Goal: Task Accomplishment & Management: Use online tool/utility

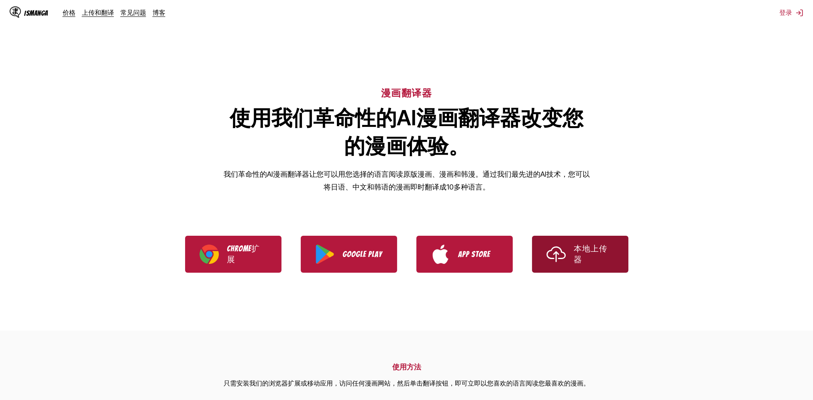
click at [567, 263] on link "本地上传器" at bounding box center [580, 254] width 96 height 37
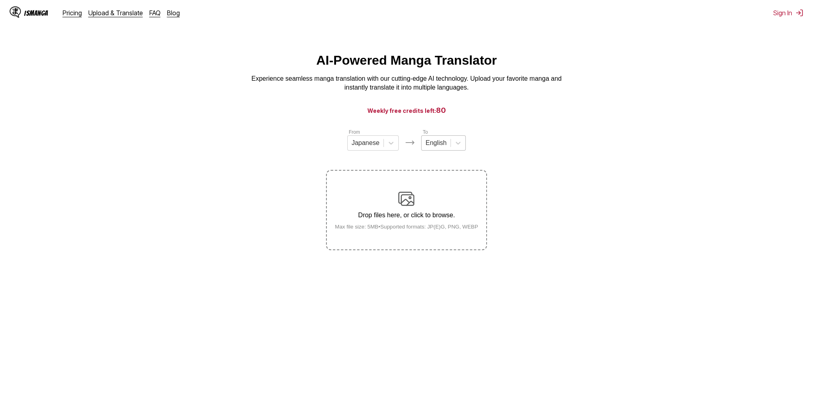
click at [440, 147] on div at bounding box center [436, 143] width 21 height 9
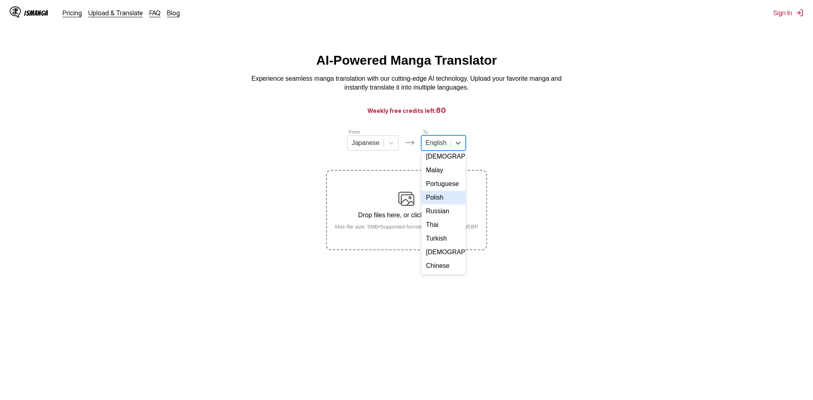
scroll to position [145, 0]
click at [442, 261] on div "Chinese" at bounding box center [443, 266] width 45 height 14
click at [397, 193] on div "Drop files here, or click to browse. Max file size: 5MB • Supported formats: JP…" at bounding box center [406, 210] width 156 height 39
click at [0, 0] on input "Drop files here, or click to browse. Max file size: 5MB • Supported formats: JP…" at bounding box center [0, 0] width 0 height 0
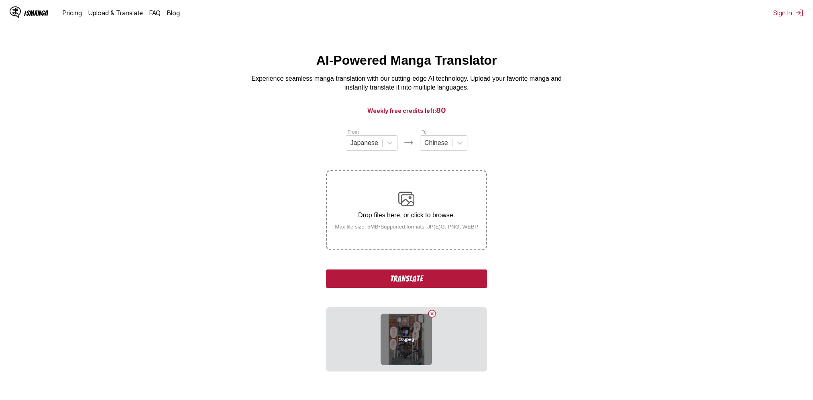
click at [420, 339] on div "10.jpeg" at bounding box center [406, 339] width 51 height 51
click at [402, 276] on button "Translate" at bounding box center [406, 278] width 161 height 18
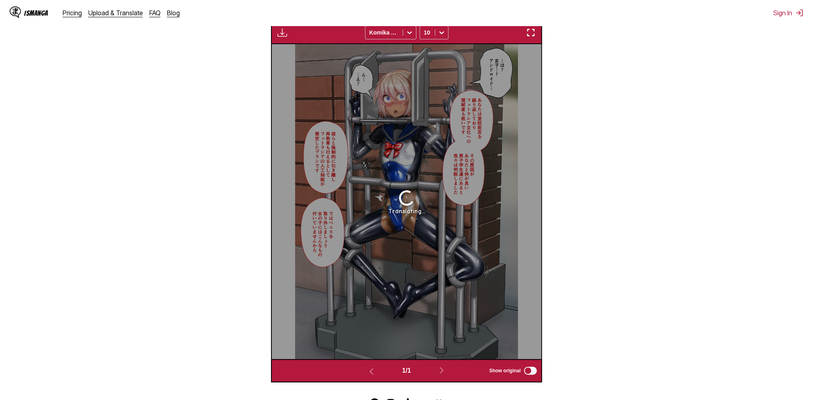
scroll to position [277, 0]
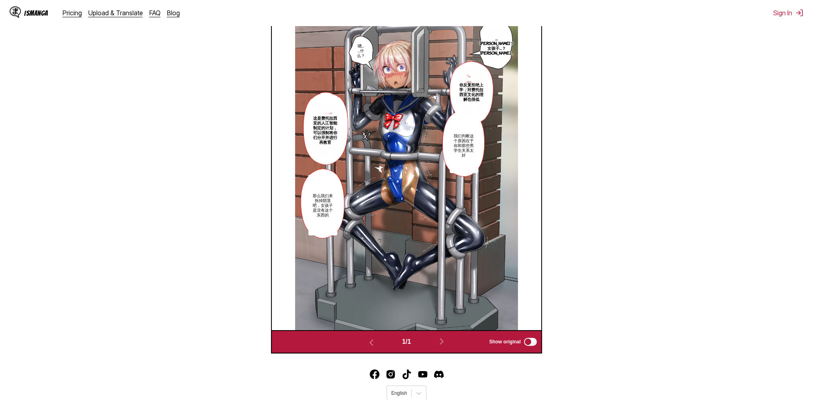
click at [442, 213] on img at bounding box center [406, 172] width 223 height 314
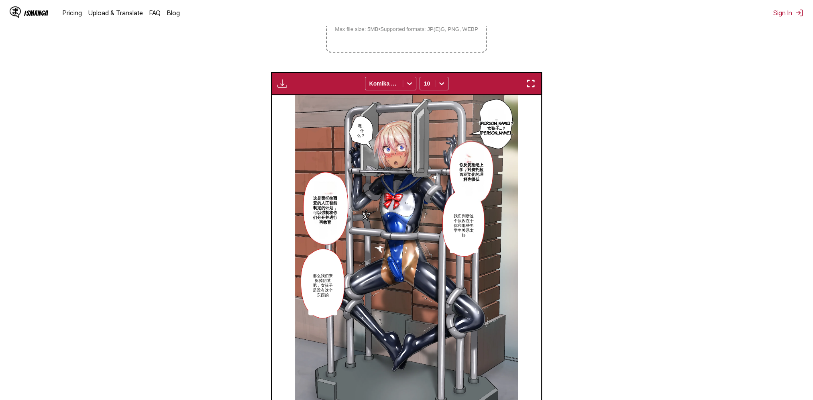
scroll to position [197, 0]
click at [279, 83] on img "button" at bounding box center [282, 84] width 10 height 10
click at [294, 110] on small "Available for premium users only" at bounding box center [295, 102] width 34 height 41
click at [290, 94] on small "Available for premium users only" at bounding box center [295, 102] width 34 height 41
click at [260, 96] on section "From Japanese To Chinese Drop files here, or click to browse. Max file size: 5M…" at bounding box center [406, 182] width 800 height 503
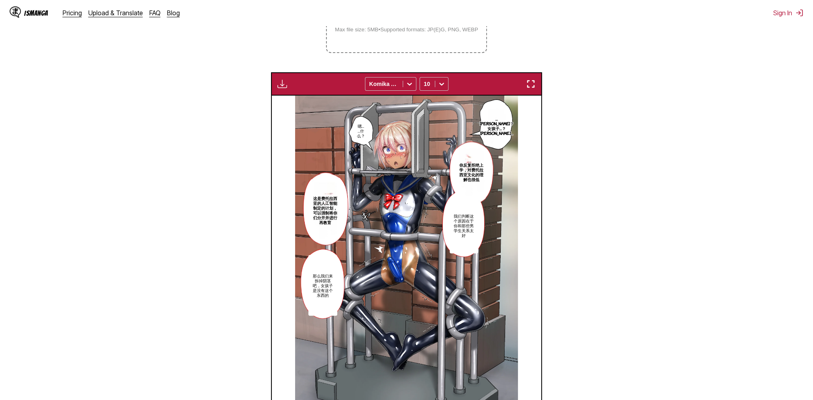
click at [282, 89] on img "button" at bounding box center [282, 84] width 10 height 10
click at [302, 94] on small "Available for premium users only" at bounding box center [295, 102] width 34 height 41
click at [650, 102] on section "From Japanese To Chinese Drop files here, or click to browse. Max file size: 5M…" at bounding box center [406, 182] width 800 height 503
click at [606, 212] on section "From Japanese To Chinese Drop files here, or click to browse. Max file size: 5M…" at bounding box center [406, 182] width 800 height 503
click at [482, 212] on img at bounding box center [406, 253] width 223 height 314
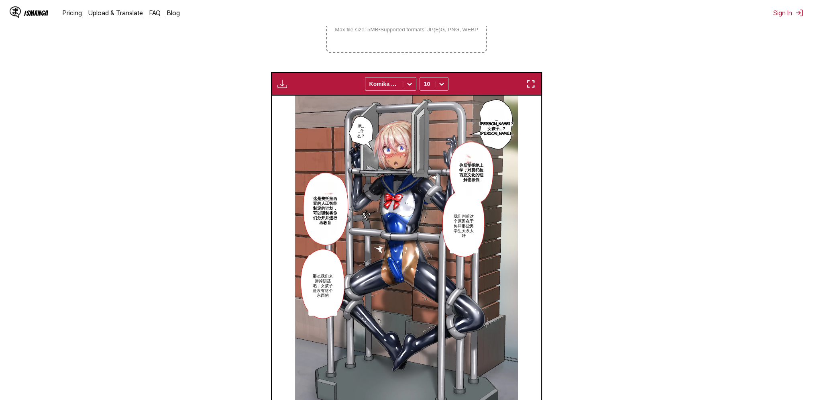
click at [537, 84] on button "button" at bounding box center [531, 84] width 14 height 10
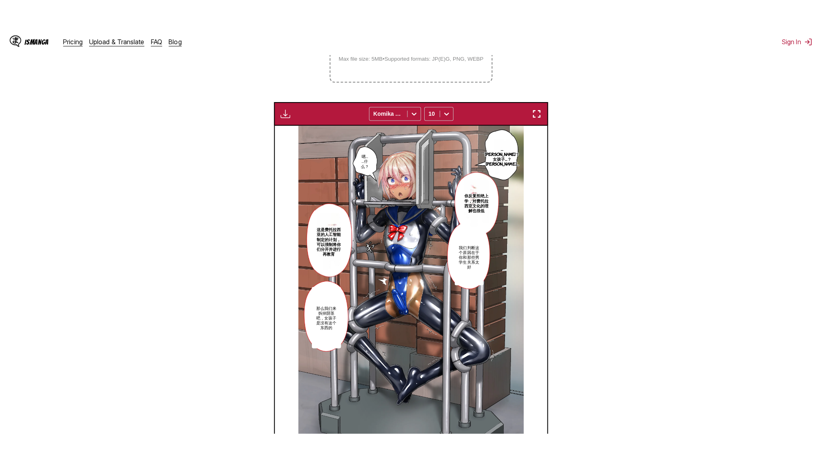
scroll to position [82, 0]
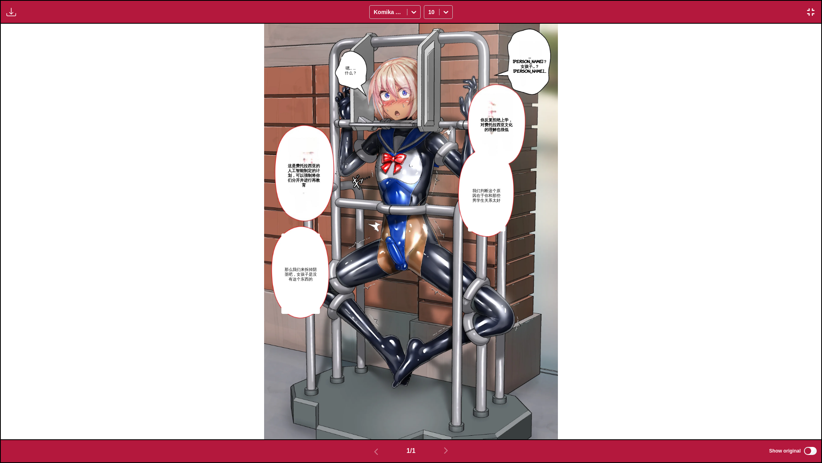
click at [479, 161] on section "我们判断这个原因在于你和那些男学生关系太好" at bounding box center [486, 194] width 37 height 73
click at [813, 10] on button "button" at bounding box center [811, 12] width 14 height 10
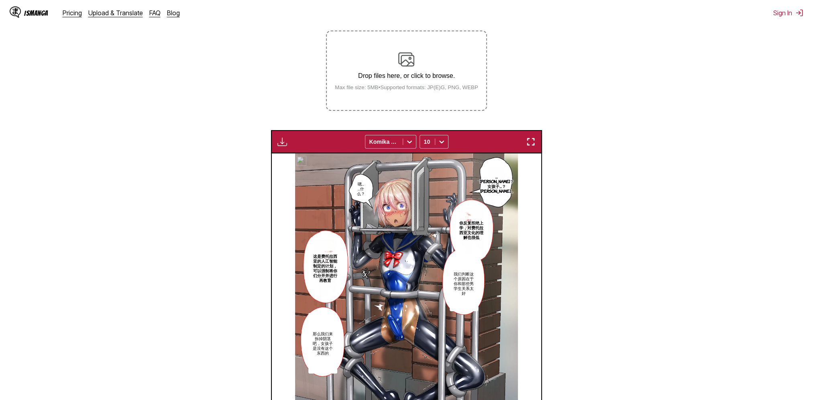
scroll to position [128, 0]
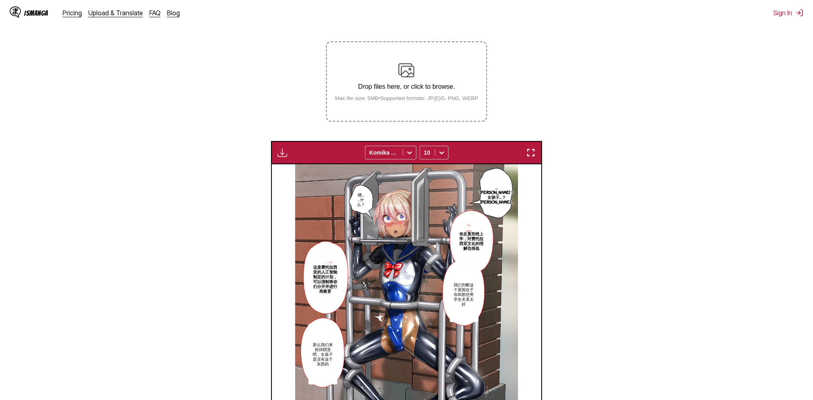
click at [285, 156] on img "button" at bounding box center [282, 153] width 10 height 10
drag, startPoint x: 283, startPoint y: 161, endPoint x: 305, endPoint y: 185, distance: 32.4
click at [305, 185] on small "Available for premium users only" at bounding box center [295, 171] width 34 height 41
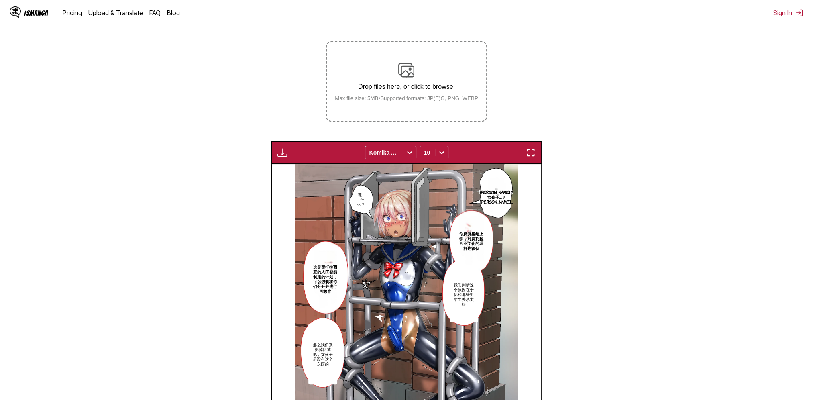
click at [640, 169] on section "From Japanese To Chinese Drop files here, or click to browse. Max file size: 5M…" at bounding box center [406, 251] width 800 height 503
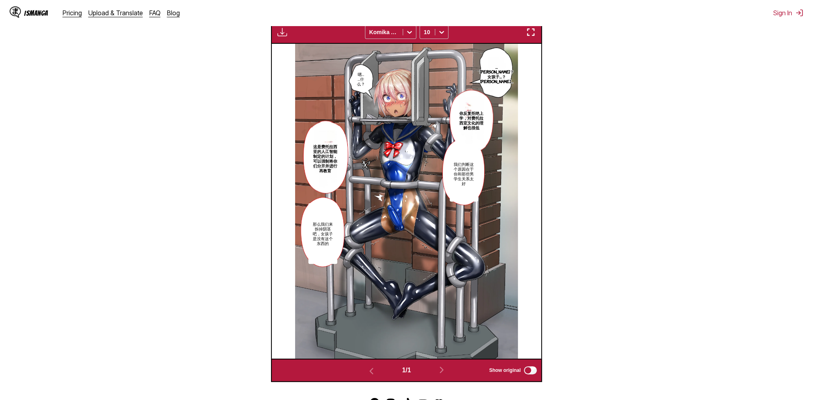
click at [534, 35] on img "button" at bounding box center [531, 32] width 10 height 10
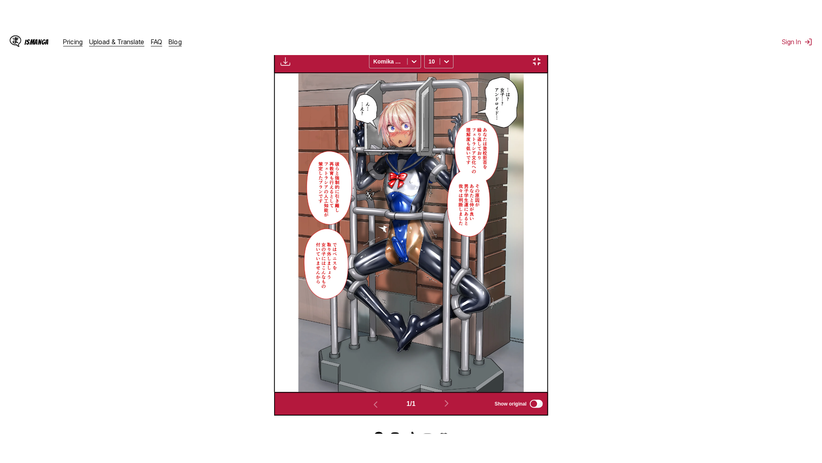
scroll to position [82, 0]
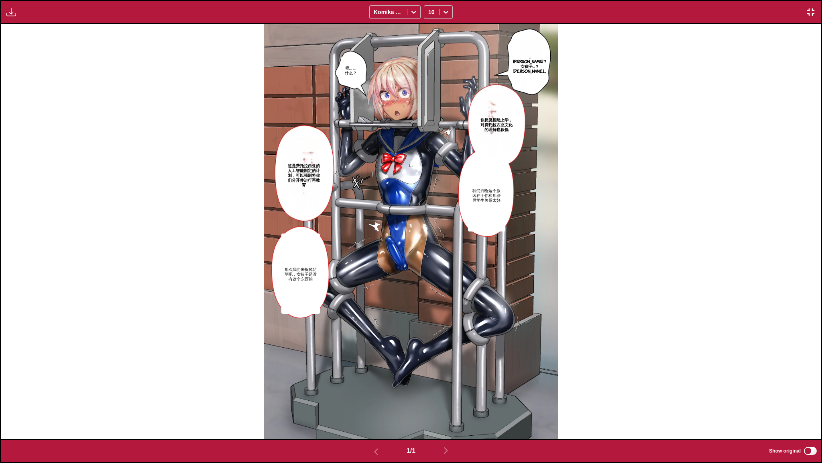
click at [739, 64] on div "…哈？女孩子…？安卓… 嗯… …什么？ 你反复拒绝上学，对费托拉西亚文化的理解也很低 我们判断这个原因在于你和那些男学生关系太好 这是费托拉西亚的人工智能制定…" at bounding box center [411, 231] width 821 height 415
click at [812, 8] on img "button" at bounding box center [811, 12] width 10 height 10
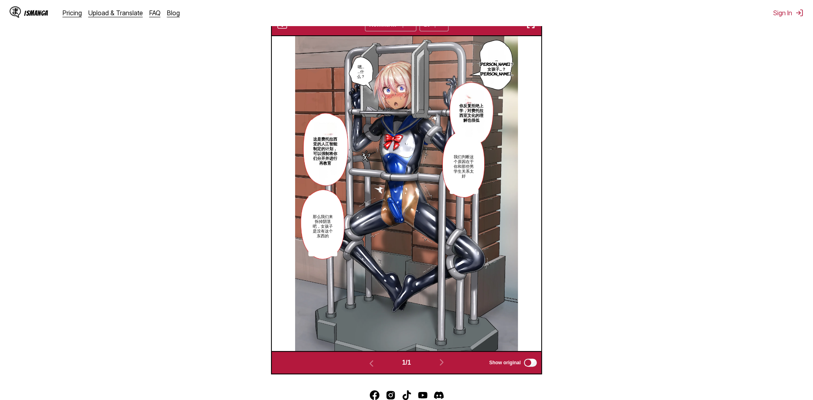
scroll to position [106, 0]
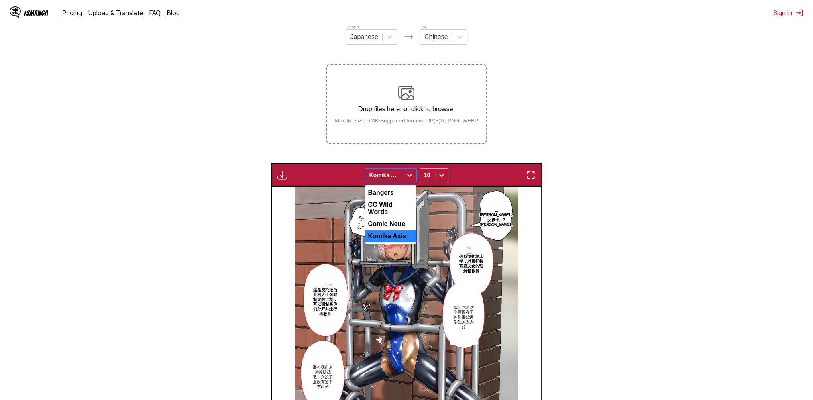
click at [398, 178] on div at bounding box center [383, 175] width 29 height 8
click at [394, 191] on div "Bangers" at bounding box center [390, 193] width 51 height 12
click at [396, 179] on div at bounding box center [383, 175] width 29 height 8
click at [394, 206] on div "CC Wild Words" at bounding box center [390, 208] width 51 height 19
click at [395, 178] on div at bounding box center [383, 175] width 29 height 8
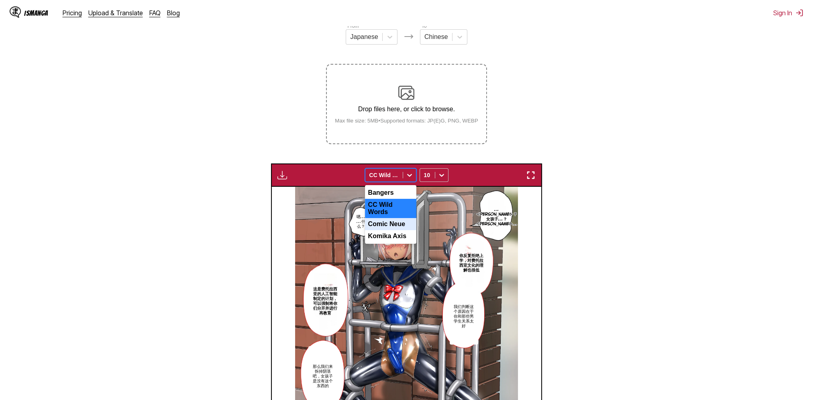
click at [395, 222] on div "Comic Neue" at bounding box center [390, 224] width 51 height 12
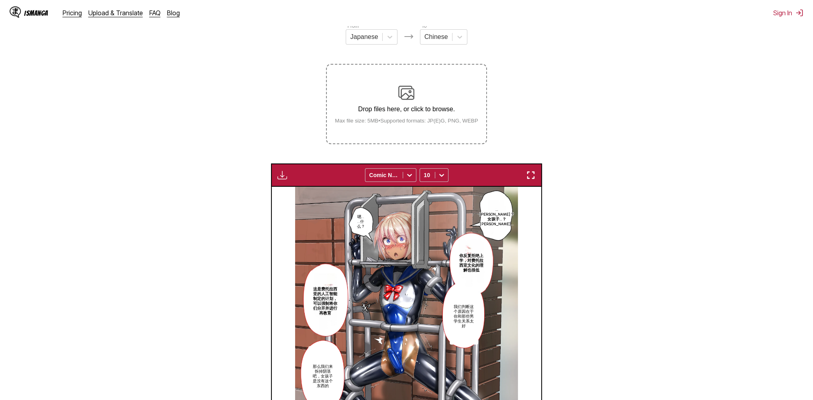
click at [400, 184] on div "Available for premium users only Comic Neue 10" at bounding box center [406, 174] width 271 height 23
click at [406, 179] on icon at bounding box center [410, 175] width 8 height 8
click at [398, 238] on div "Komika Axis" at bounding box center [390, 236] width 51 height 12
click at [398, 108] on p "Drop files here, or click to browse." at bounding box center [406, 109] width 156 height 7
click at [0, 0] on input "Drop files here, or click to browse. Max file size: 5MB • Supported formats: JP…" at bounding box center [0, 0] width 0 height 0
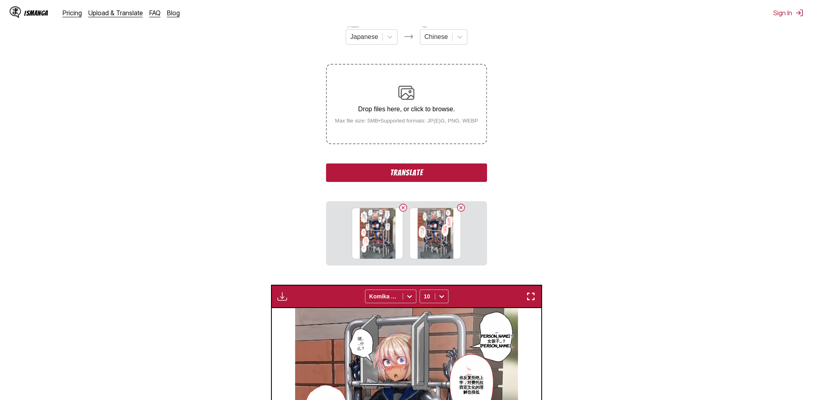
click at [402, 178] on button "Translate" at bounding box center [406, 172] width 161 height 18
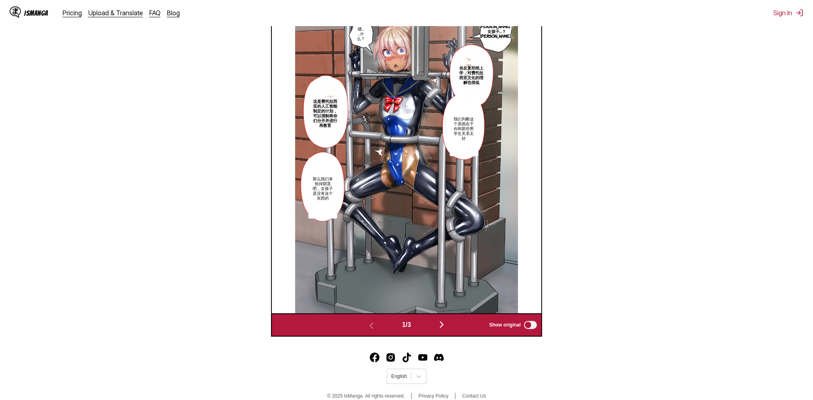
scroll to position [335, 0]
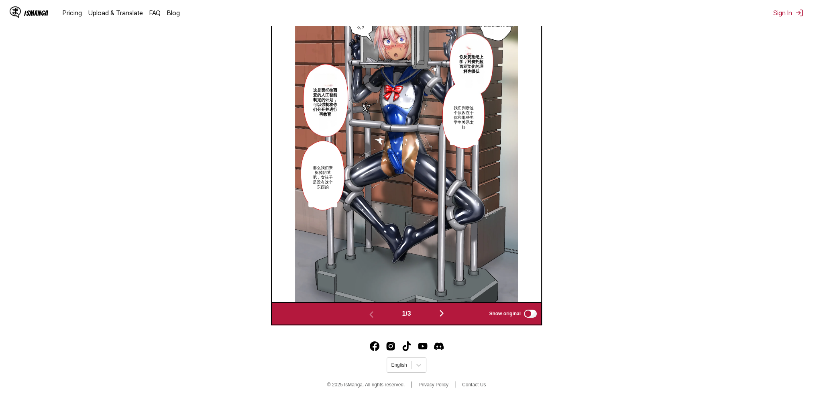
click at [445, 312] on img "button" at bounding box center [442, 313] width 10 height 10
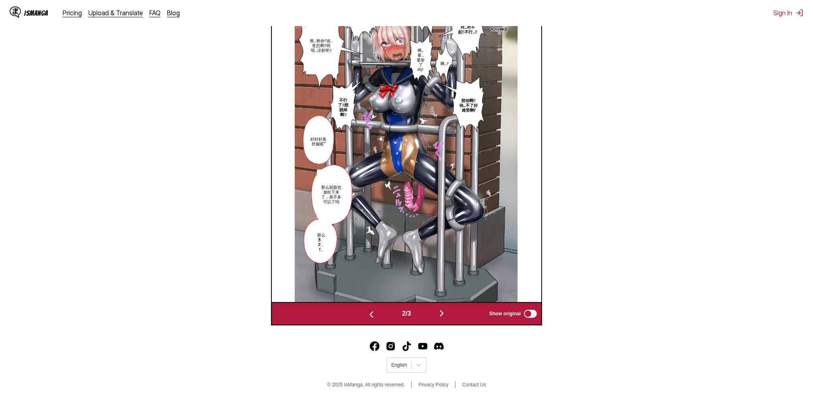
scroll to position [307, 0]
click at [397, 197] on img at bounding box center [406, 144] width 223 height 314
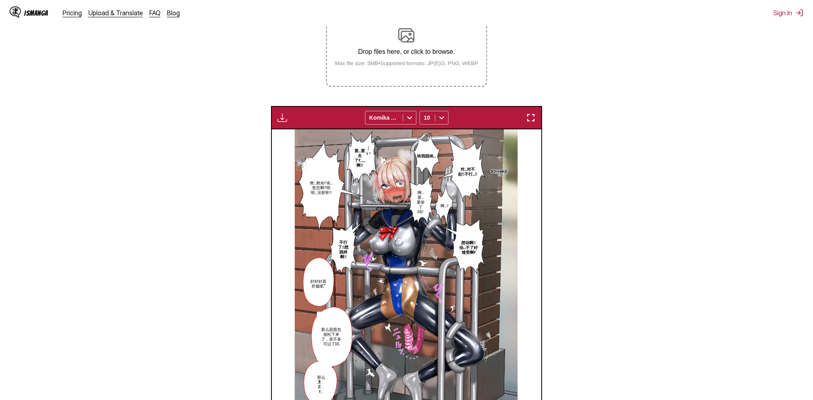
scroll to position [146, 0]
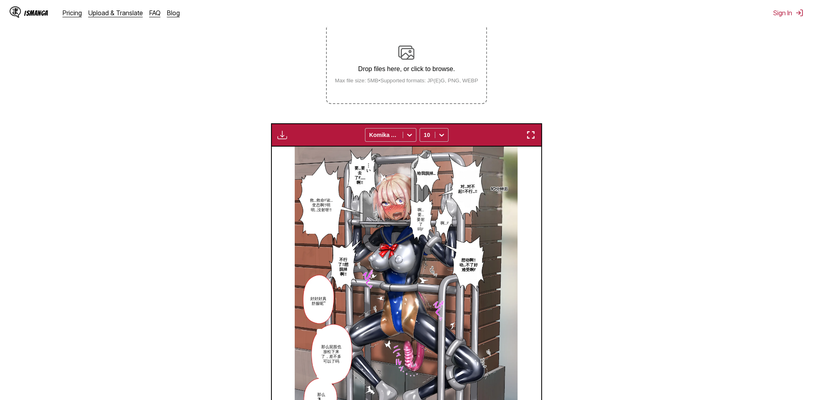
click at [279, 137] on img "button" at bounding box center [282, 135] width 10 height 10
drag, startPoint x: 557, startPoint y: 185, endPoint x: 540, endPoint y: 156, distance: 33.9
click at [556, 184] on section "From Japanese To Chinese Drop files here, or click to browse. Max file size: 5M…" at bounding box center [406, 233] width 800 height 503
click at [531, 135] on img "button" at bounding box center [531, 135] width 10 height 10
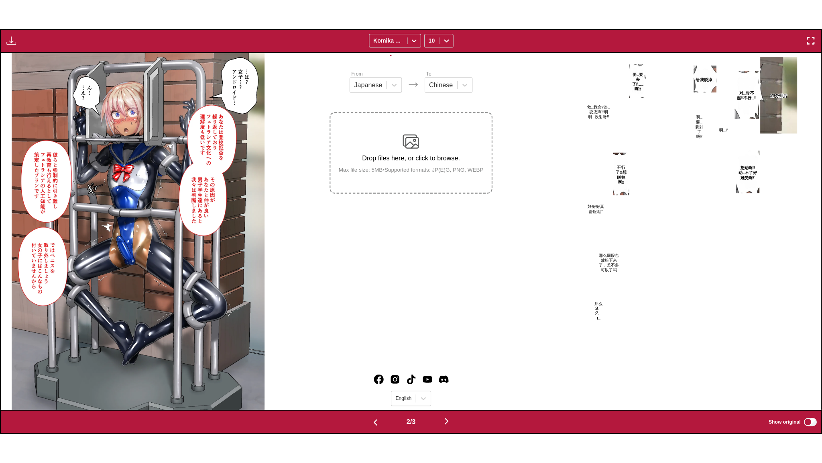
scroll to position [0, 821]
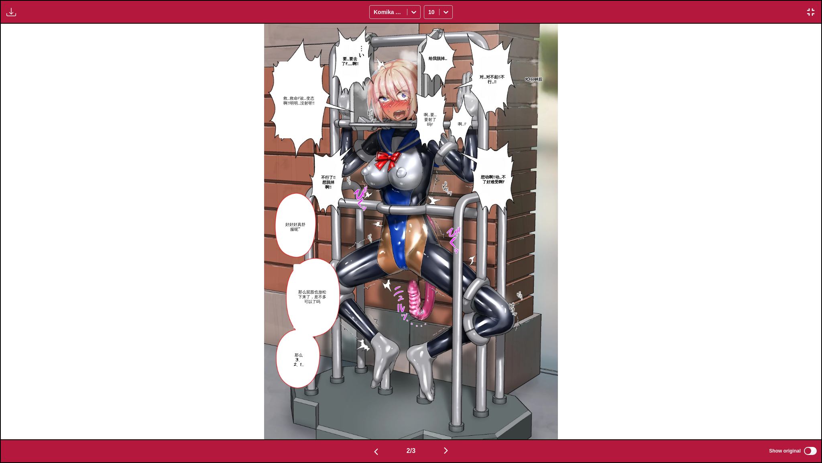
click at [469, 170] on img at bounding box center [411, 231] width 294 height 415
click at [813, 400] on div "2 / 3 Show original" at bounding box center [411, 451] width 822 height 24
click at [808, 9] on img "button" at bounding box center [811, 12] width 10 height 10
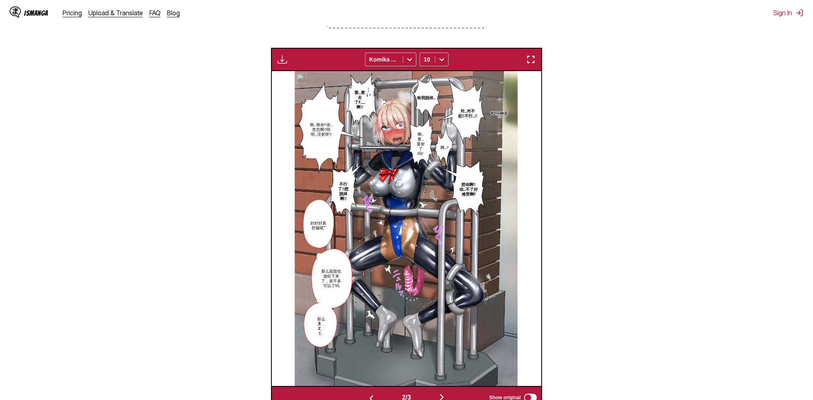
scroll to position [249, 0]
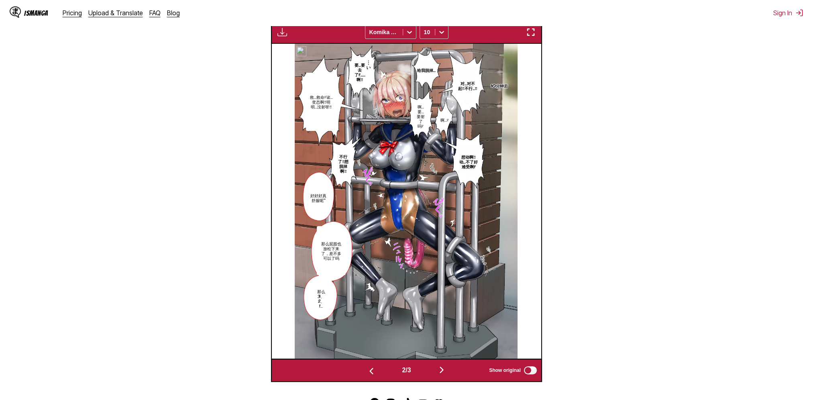
click at [303, 54] on img at bounding box center [301, 51] width 10 height 10
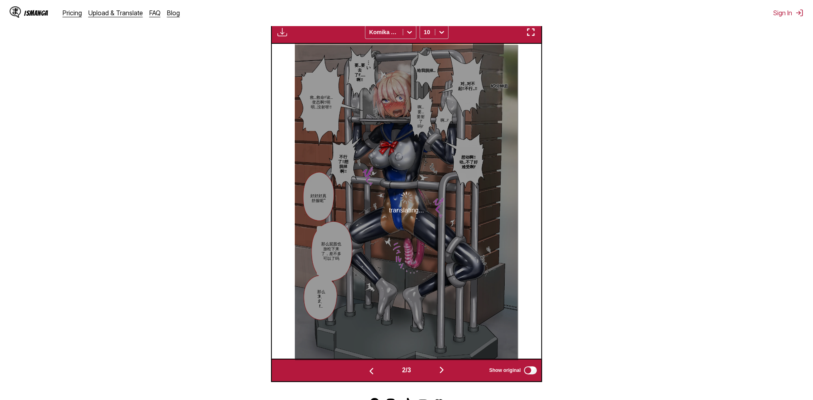
click at [549, 19] on div "IsManga Pricing Upload & Translate FAQ Blog Sign In Pricing Upload & Translate …" at bounding box center [406, 13] width 813 height 26
click at [696, 59] on section "From Japanese To Chinese Drop files here, or click to browse. Max file size: 5M…" at bounding box center [406, 130] width 800 height 503
click at [442, 375] on button "button" at bounding box center [442, 371] width 48 height 12
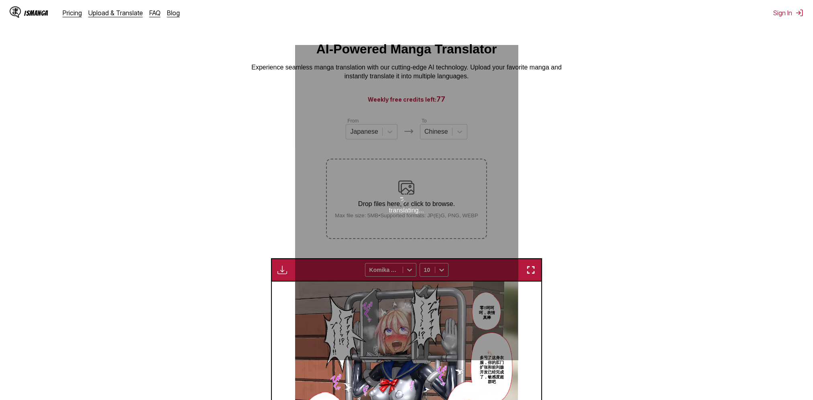
scroll to position [0, 0]
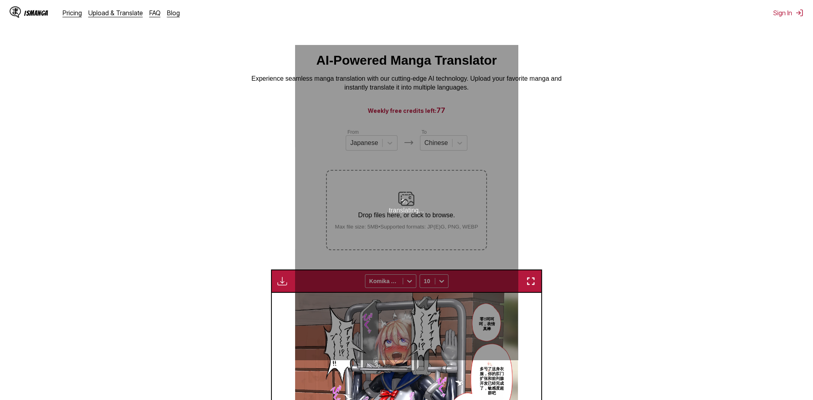
click at [588, 232] on section "From Japanese To Chinese Drop files here, or click to browse. Max file size: 5M…" at bounding box center [406, 379] width 800 height 503
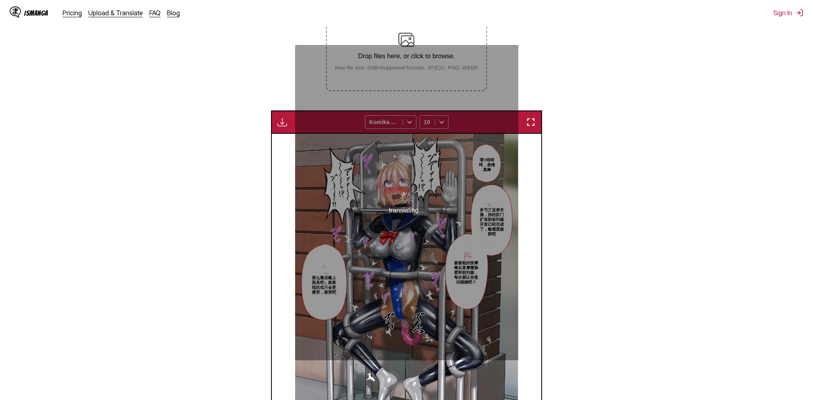
scroll to position [146, 0]
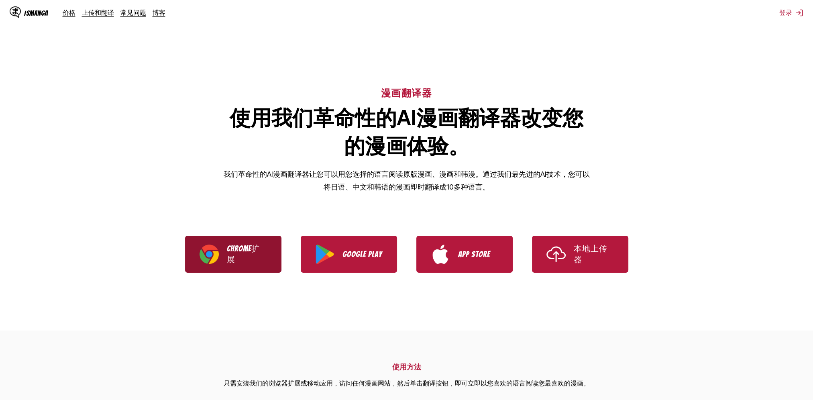
click at [267, 269] on link "Chrome扩展" at bounding box center [233, 254] width 96 height 37
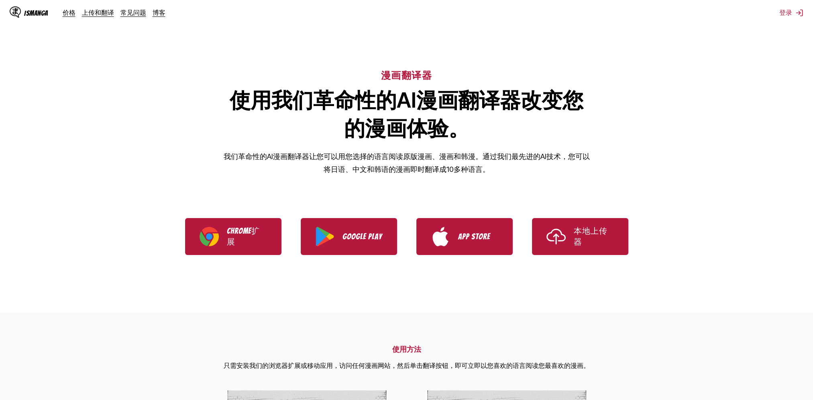
scroll to position [80, 0]
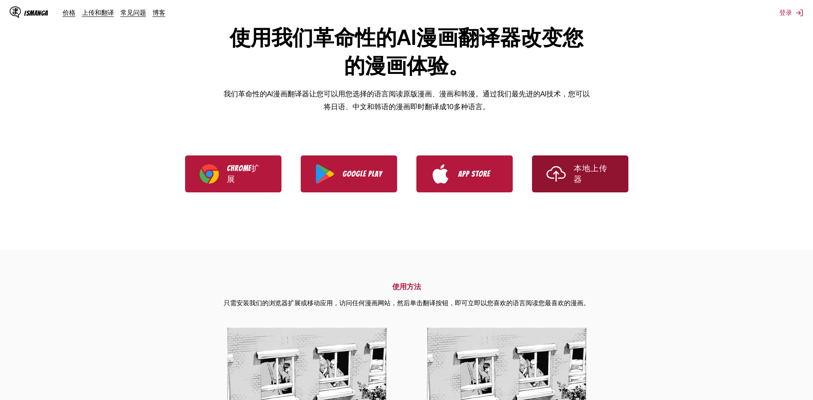
click at [561, 183] on img "Use IsManga Local Uploader" at bounding box center [555, 173] width 19 height 19
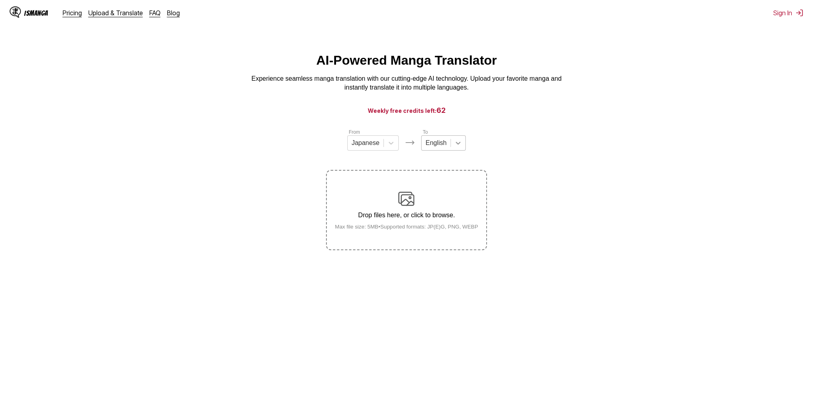
click at [451, 149] on div at bounding box center [458, 143] width 14 height 14
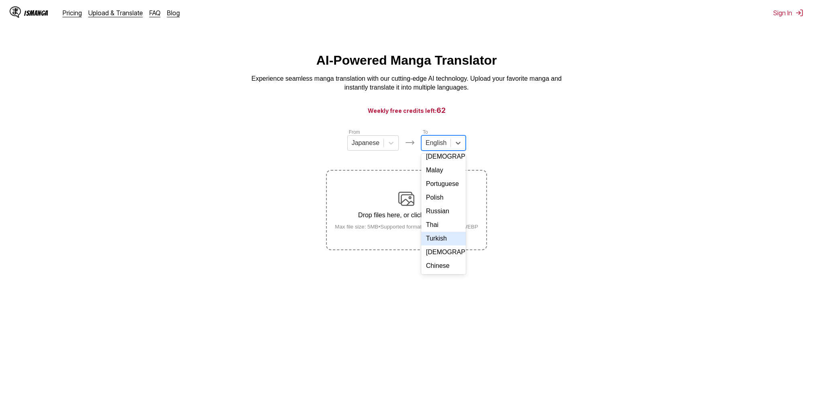
scroll to position [145, 0]
click at [440, 263] on div "Chinese" at bounding box center [443, 266] width 45 height 14
click at [418, 219] on p "Drop files here, or click to browse." at bounding box center [406, 215] width 156 height 7
click at [0, 0] on input "Drop files here, or click to browse. Max file size: 5MB • Supported formats: JP…" at bounding box center [0, 0] width 0 height 0
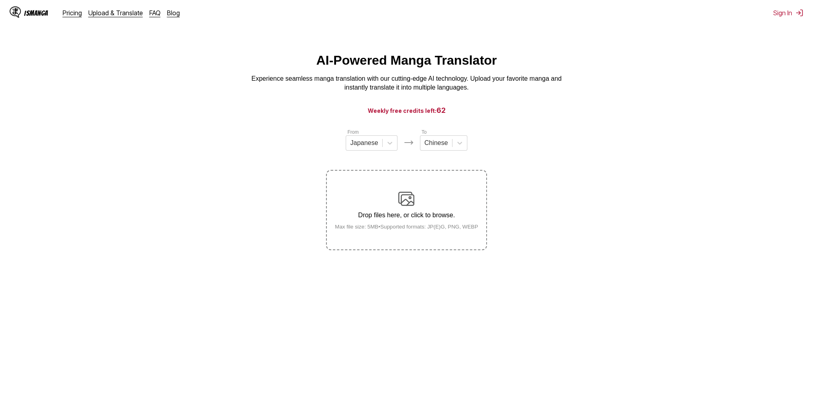
click at [424, 200] on div "Drop files here, or click to browse. Max file size: 5MB • Supported formats: JP…" at bounding box center [406, 210] width 156 height 39
click at [0, 0] on input "Drop files here, or click to browse. Max file size: 5MB • Supported formats: JP…" at bounding box center [0, 0] width 0 height 0
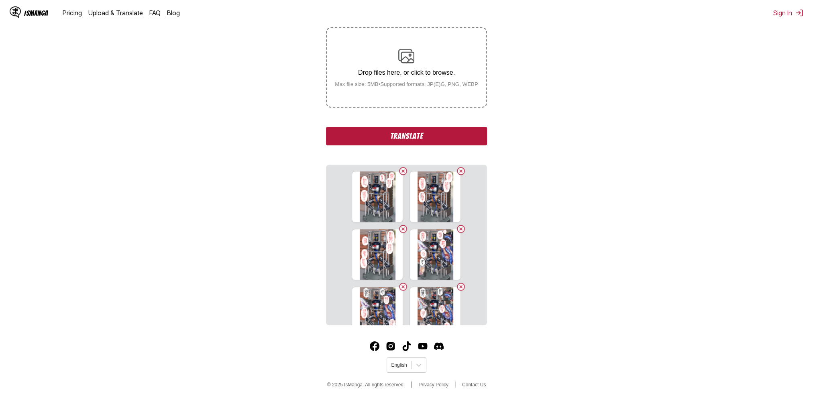
scroll to position [0, 0]
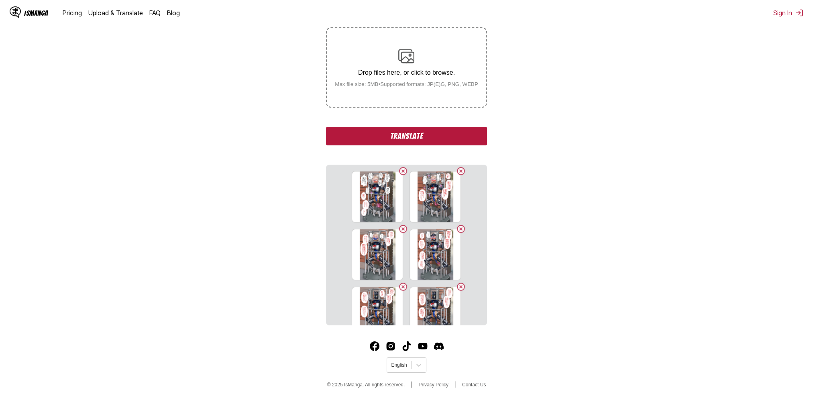
click at [413, 135] on button "Translate" at bounding box center [406, 136] width 161 height 18
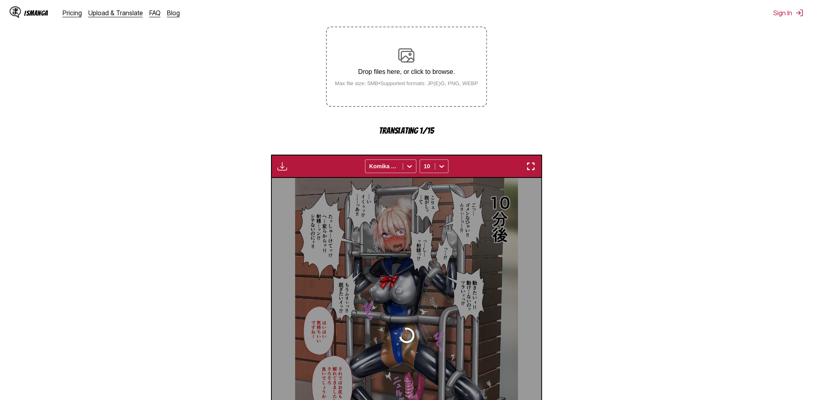
scroll to position [237, 0]
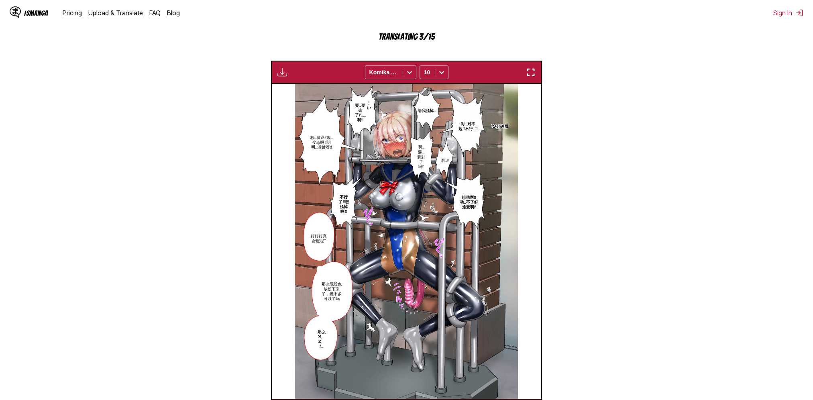
click at [530, 73] on img "button" at bounding box center [531, 72] width 10 height 10
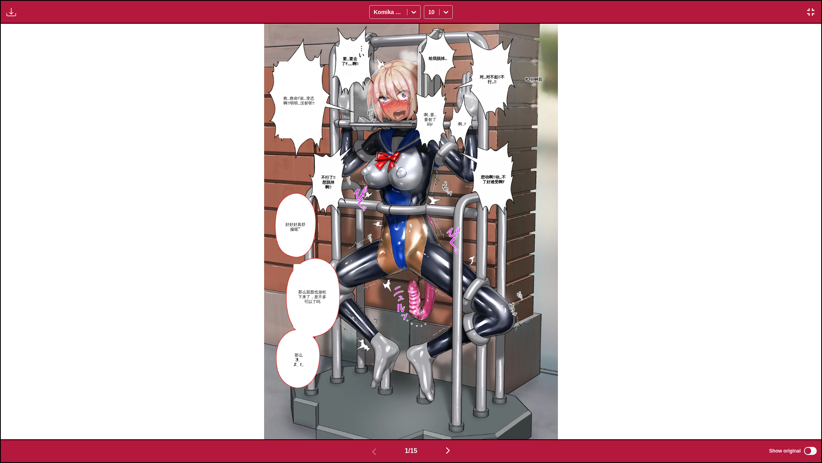
scroll to position [0, 821]
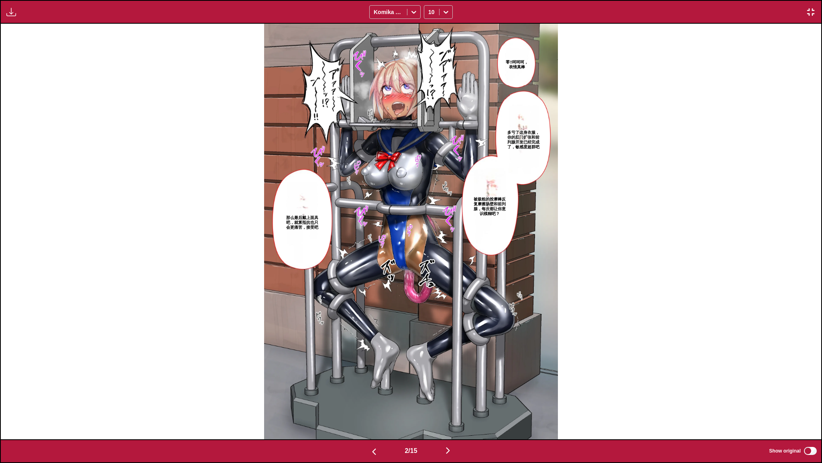
click at [583, 147] on div "零‼呵呵呵，表情真棒 多亏了这身衣服，你的肛门扩张和前列腺开发已经完成了，敏感度超群吧 被极粗的按摩棒反复摩擦肠壁和前列腺，每次都让你意识模糊吧？ 那么最后戴…" at bounding box center [411, 231] width 821 height 415
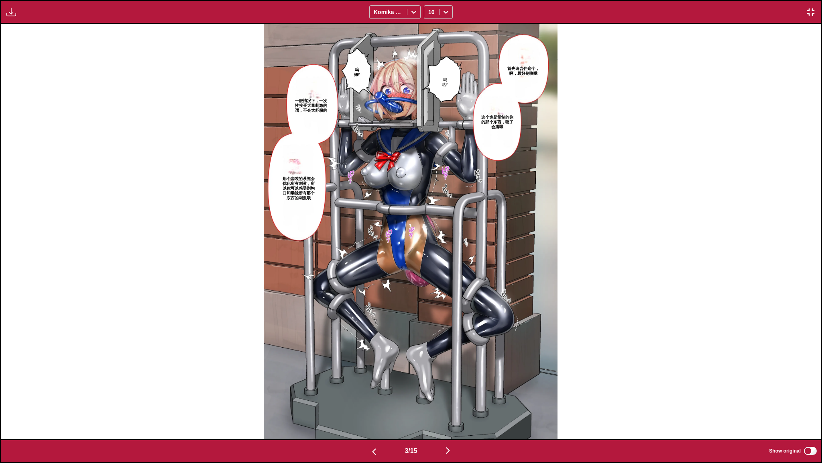
click at [644, 206] on div "首先请含住这个，啊，最好别咬哦 呜咕⁉ 呜姆⁉ 这个也是复制的你的那个东西，咬了会痛哦 一般情况下，一次性接受大量刺激的话，不会太舒服的 那个套装的系统会优化…" at bounding box center [410, 231] width 821 height 415
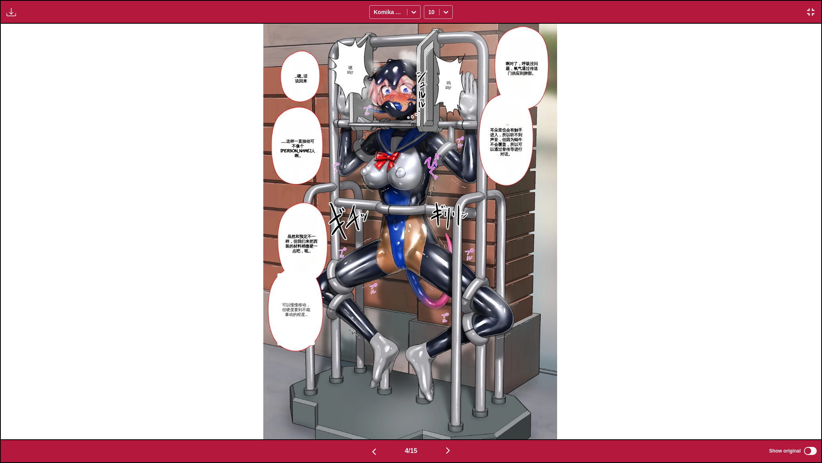
click at [647, 216] on div "啊对了，呼吸没问题，氧气通过传送门供应到肺部。 呜呜⁉ 嗯呜‼ …嗯…话说回来 耳朵里也会有触手进入，所以听不到声音，但因为蜗牛不会覆盖，所以可以通过骨传导进…" at bounding box center [410, 231] width 821 height 415
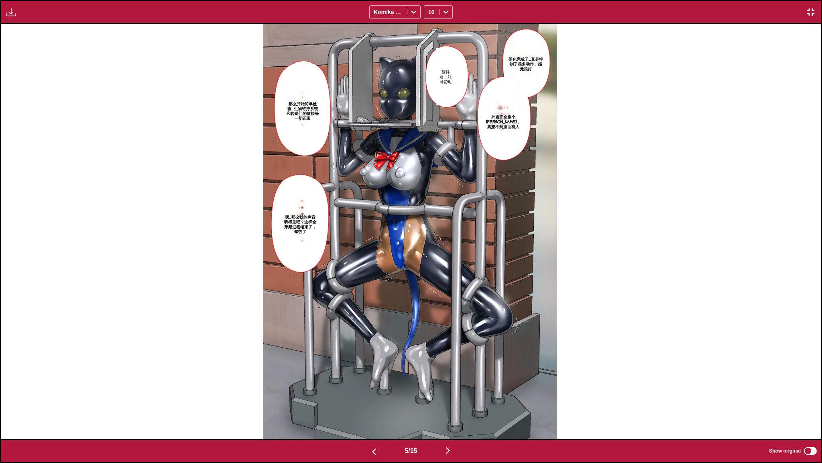
click at [587, 223] on div "硬化完成了…真是抑制了很多动作，感觉很好 颤抖着，好可爱呢 外表完全像个[PERSON_NAME]，真想不到里面有人 那么开始简单检查…生物维持系统和传送门的…" at bounding box center [410, 231] width 821 height 415
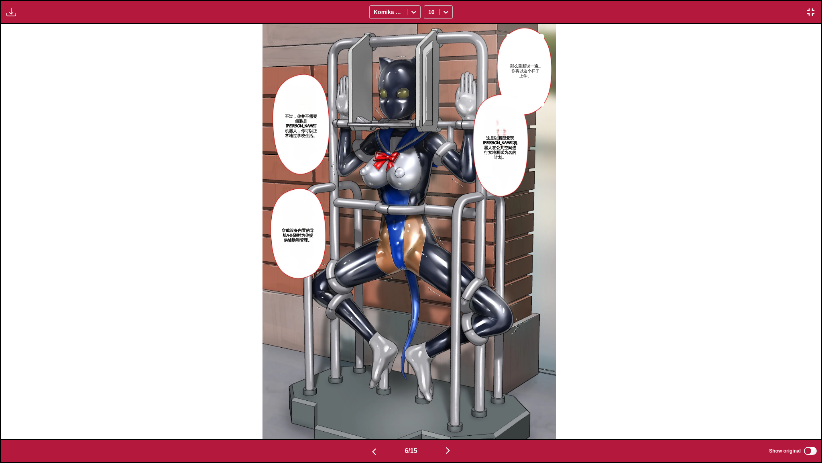
click at [594, 200] on div "那么重新说一遍…你将以这个样子上学。 这是以新型爱玩[PERSON_NAME]机器人在公共空间进行实地测试为名的计划。 不过，你并不需要假装是[PERSON_…" at bounding box center [409, 231] width 821 height 415
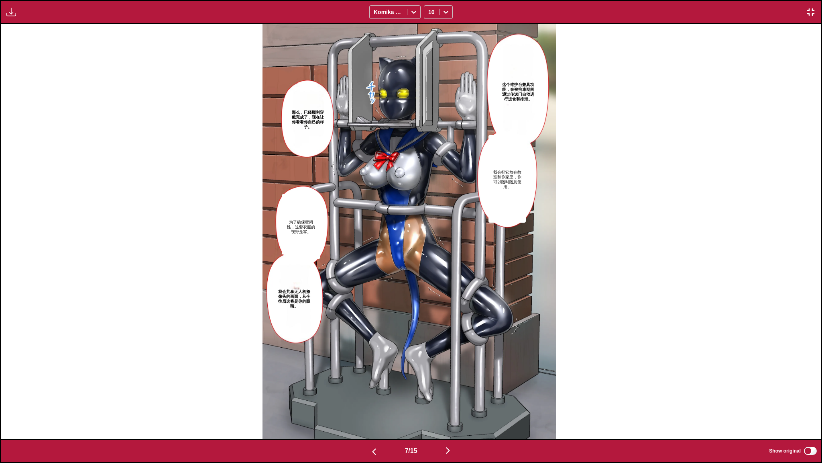
click at [608, 199] on div "这个维护台兼具功能，在被拘束期间通过传送门自动进行进食和排泄。 那么，已经顺利穿戴完成了，现在让你看看你自己的样子。 我会把它放在教室和你家里，你可以随时随意…" at bounding box center [409, 231] width 821 height 415
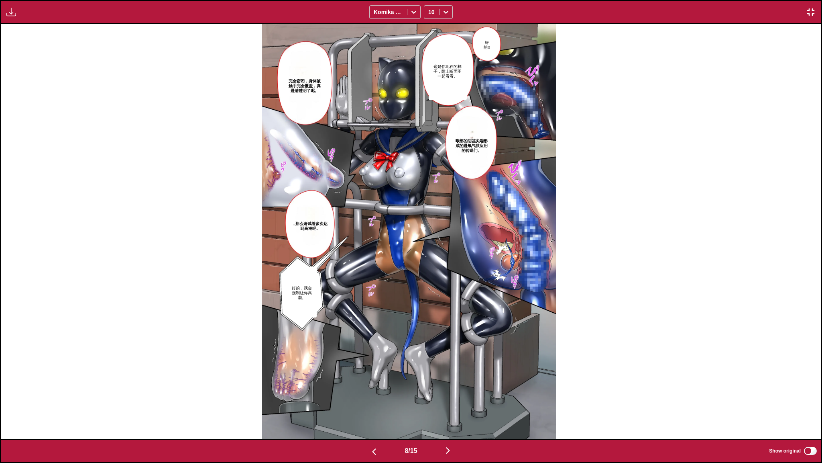
click at [569, 204] on div "好的‼ 这是你现在的样子，附上断面图一起看看。 完全密闭，身体被触手完全覆盖，真是清楚明了呢。 喉部的阴茎尖端形成的是氧气供应用的传送门。 …那么请试着多次达…" at bounding box center [409, 231] width 821 height 415
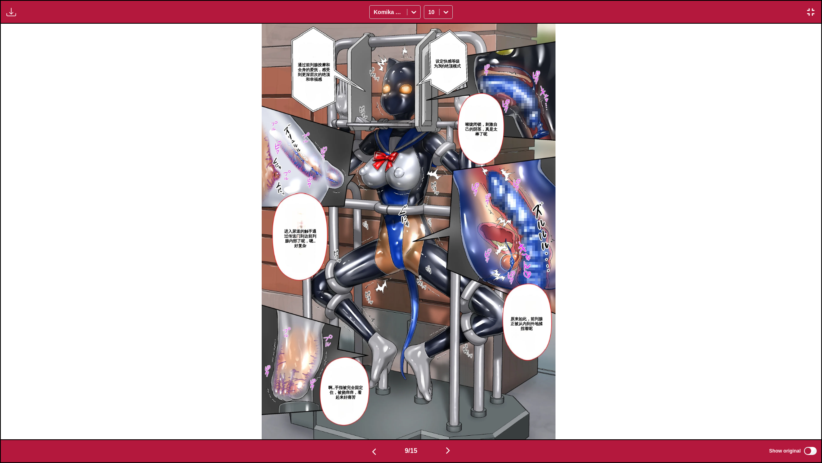
click at [573, 215] on div "设定快感等级为3的绝顶模式 通过前列腺按摩和全身的爱抚，感受到更深层次的绝顶和幸福感 喉咙闭锁，刺激自己的阴茎，真是太棒了呢 进入尿道的触手通过传送门到达前列…" at bounding box center [408, 231] width 821 height 415
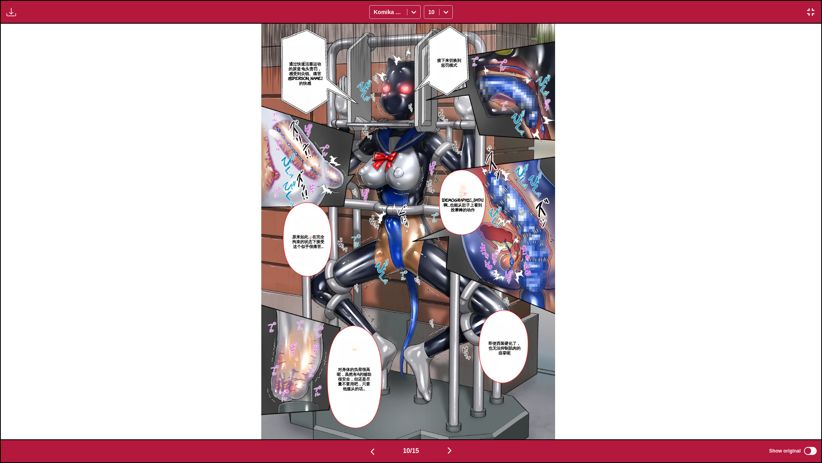
click at [590, 199] on div "接下来切换到惩罚模式 通过快速活塞运动的尿道·龟头责罚，感受到尖锐、痛苦感[PERSON_NAME]的快感 哇啊…也能从肚子上看到按摩棒的动作 原来如此，在完…" at bounding box center [408, 231] width 821 height 415
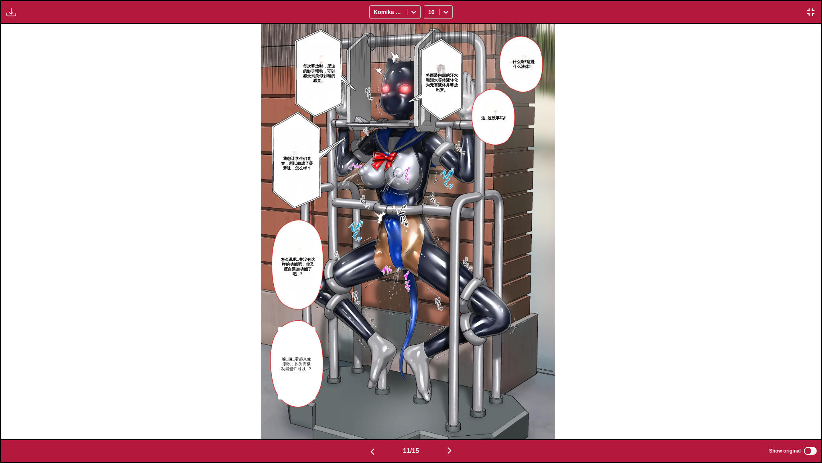
click at [589, 225] on div "…什么啊⁉这是什么液体‼ 将西装内部的汗水和泪水等体液转化为无害液体并释放出来。 每次释放时，尿道的触手蠕动，可以感受到类似射精的感觉。 这…这没事吗⁉ 我想…" at bounding box center [408, 231] width 821 height 415
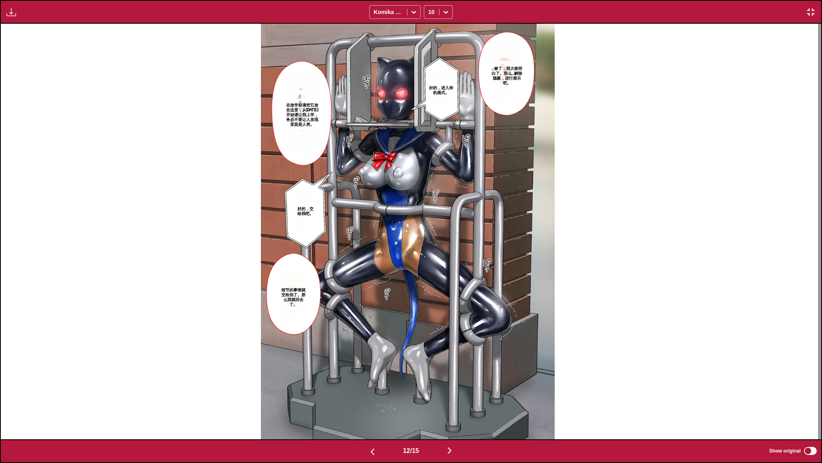
click at [609, 205] on div "…够了，我大致明白了。那么…解除隐蔽，进行展示吧。 好的，进入待机模式。 在放学前请把它放在这里，从[DATE]开始请让我上学，务必不要让人发现里面是人类。 …" at bounding box center [408, 231] width 821 height 415
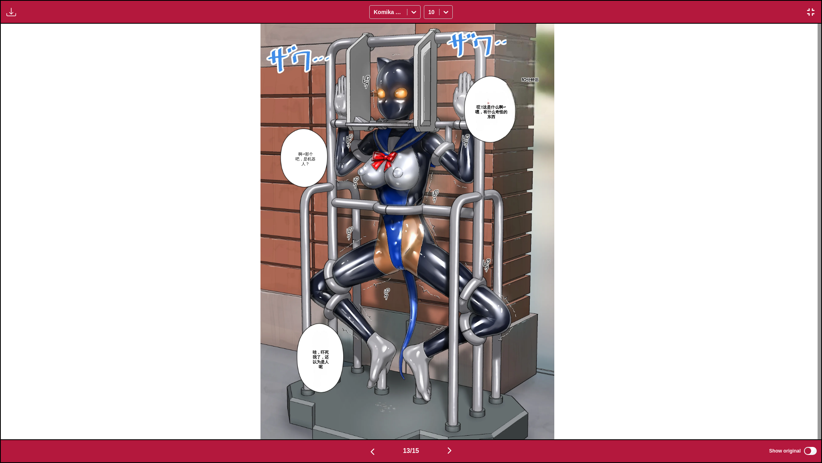
click at [632, 249] on div "10分钟后 哎‼这是什么啊—嘿，有什么奇怪的东西 啊—那个吧，是机器人？ 哇，吓死我了，还以为是人呢" at bounding box center [407, 231] width 821 height 415
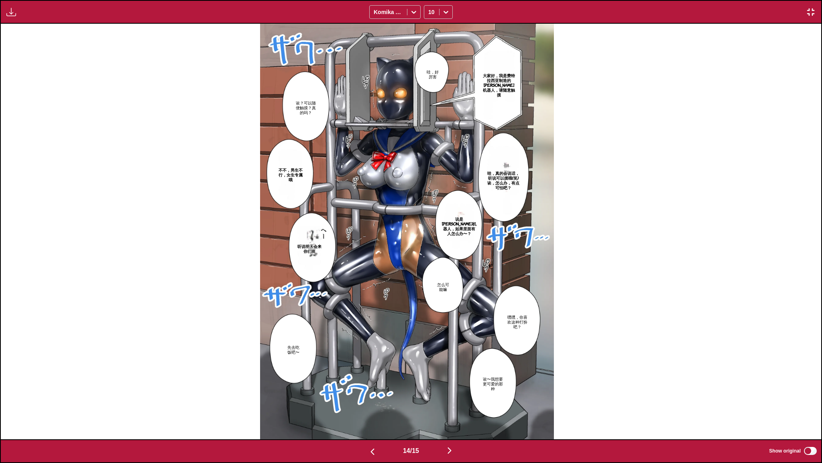
click at [602, 226] on div "哇，好厉害 大家好，我是费特拉西亚制造的[PERSON_NAME]机器人，请随意触摸 诶？可以随便触摸？真的吗？ [PERSON_NAME]，真的会说话，听说…" at bounding box center [407, 231] width 821 height 415
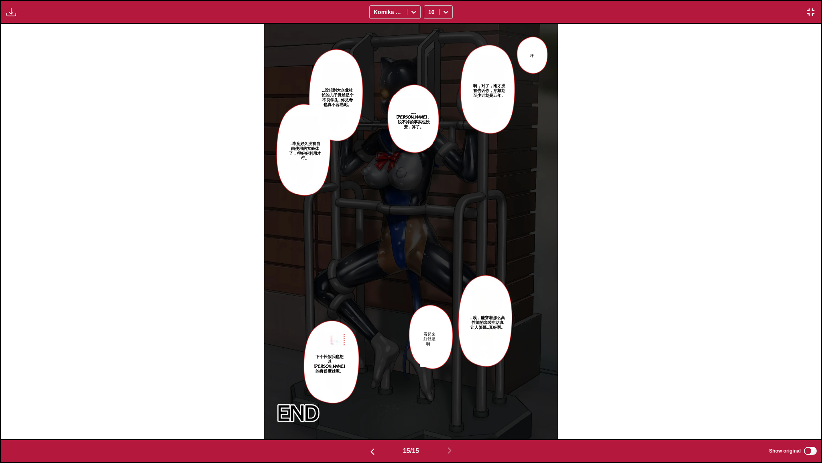
click at [667, 157] on div "…呼 啊，对了，刚才没有告诉你，穿戴期至少计划是五年。 ……[PERSON_NAME]，脱不掉的事实也没变，算了。 …没想到大企业社长的儿子竟然是个不良学生……" at bounding box center [411, 231] width 821 height 415
click at [805, 7] on button "button" at bounding box center [811, 12] width 14 height 10
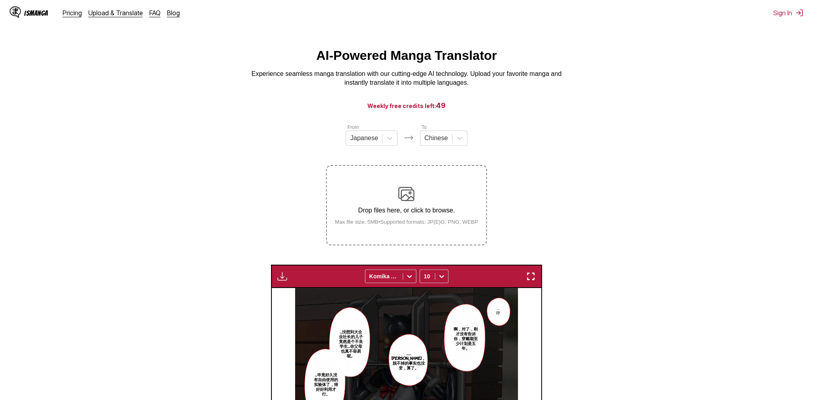
scroll to position [0, 0]
